Goal: Information Seeking & Learning: Learn about a topic

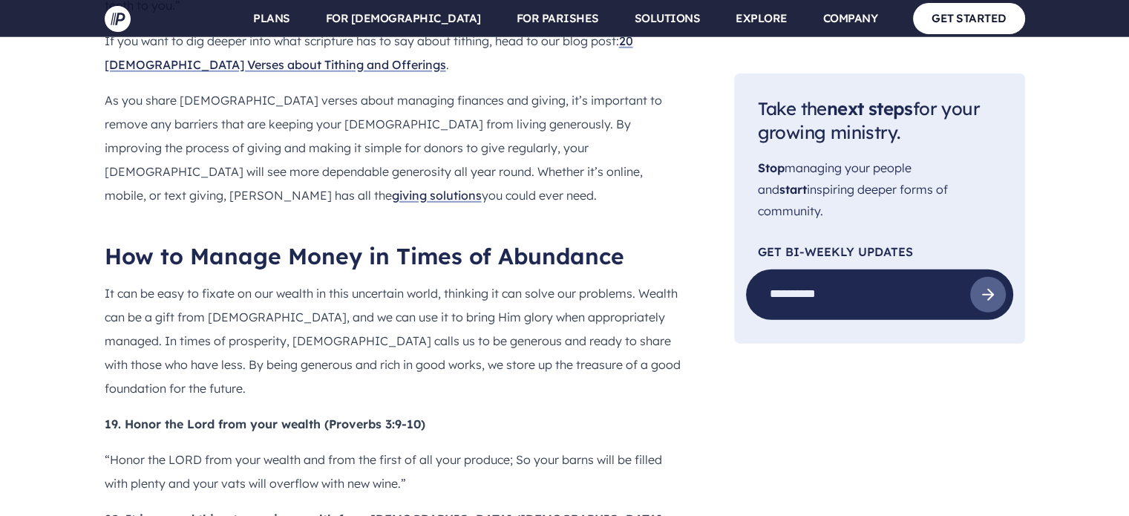
scroll to position [4092, 0]
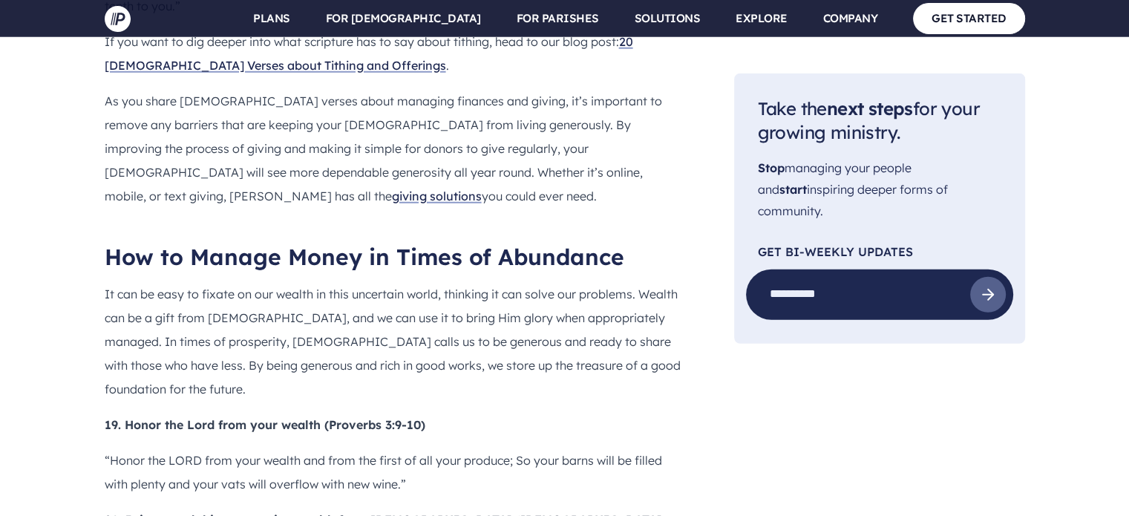
drag, startPoint x: 461, startPoint y: 169, endPoint x: 244, endPoint y: 105, distance: 226.1
drag, startPoint x: 244, startPoint y: 105, endPoint x: 119, endPoint y: 118, distance: 126.1
drag, startPoint x: 125, startPoint y: 111, endPoint x: 445, endPoint y: 171, distance: 326.1
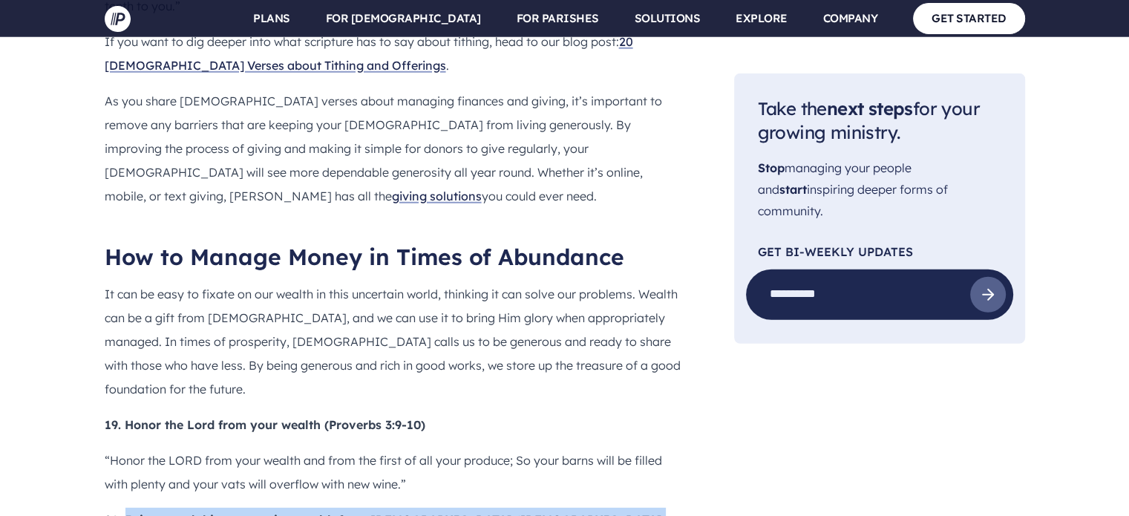
copy div "It is a good thing to receive wealth from [DEMOGRAPHIC_DATA] ([DEMOGRAPHIC_DATA…"
